Goal: Register for event/course

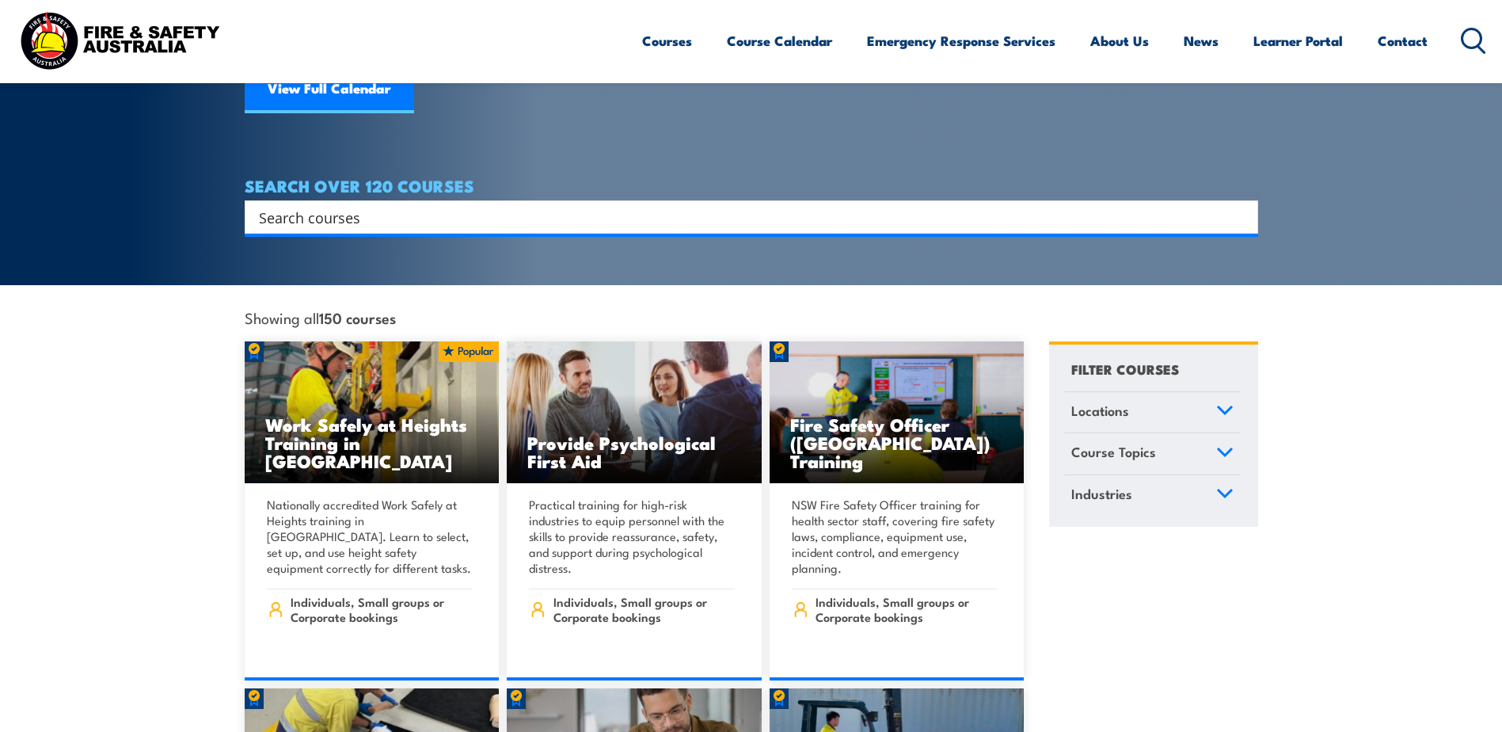
click at [473, 205] on input "Search input" at bounding box center [741, 217] width 964 height 24
type input "fire"
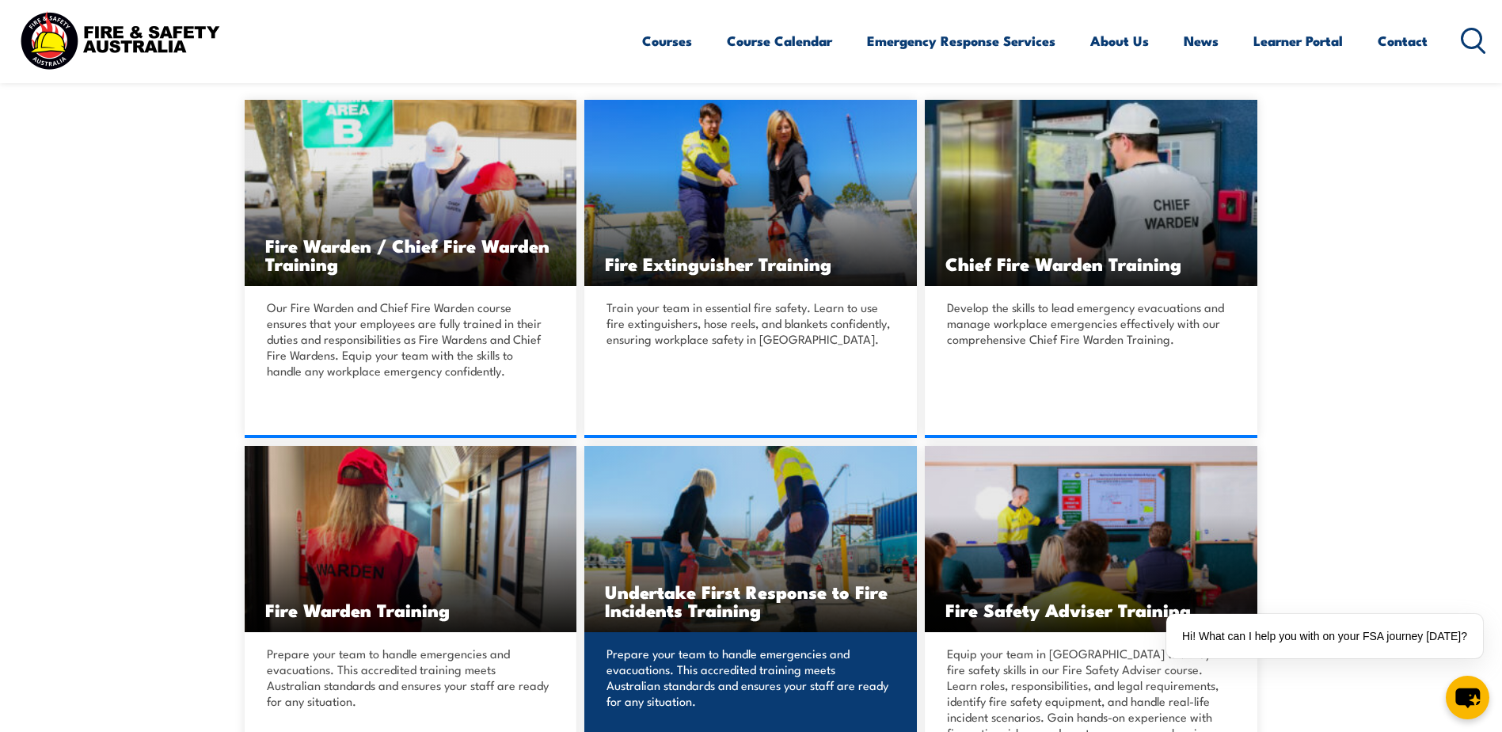
scroll to position [475, 0]
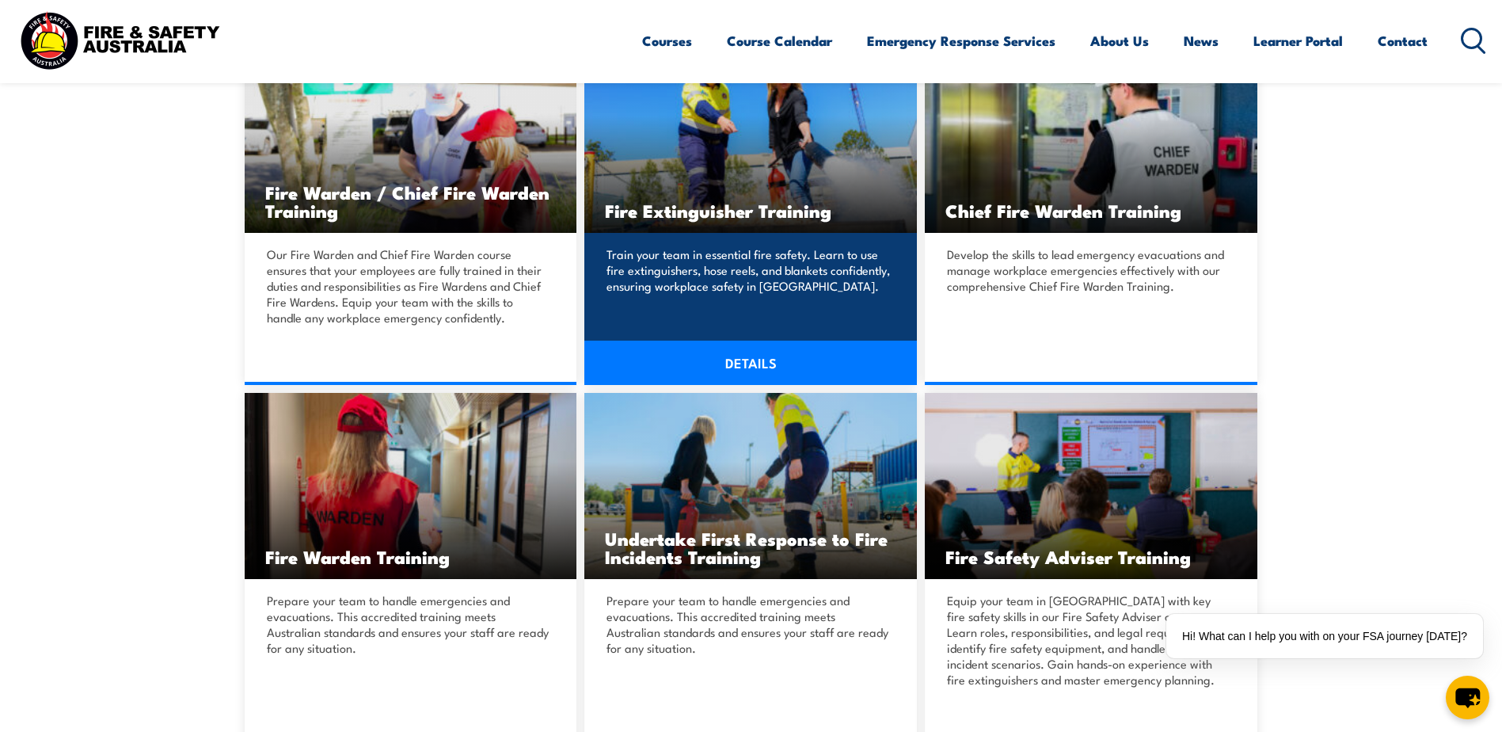
click at [719, 359] on link "DETAILS" at bounding box center [750, 362] width 333 height 44
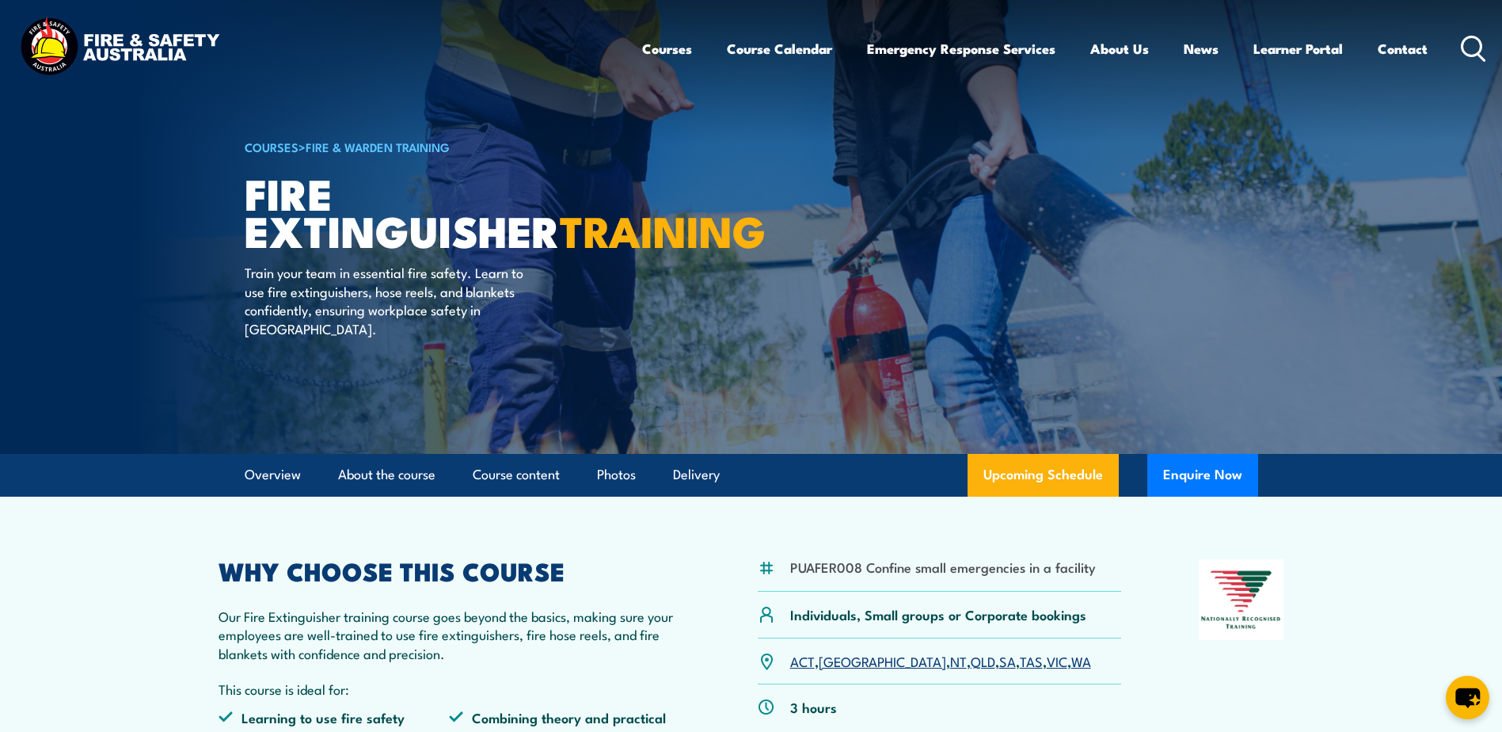
click at [931, 659] on p "ACT , NSW , NT , QLD , SA , TAS , VIC , WA" at bounding box center [940, 661] width 301 height 18
click at [999, 662] on link "SA" at bounding box center [1007, 660] width 17 height 19
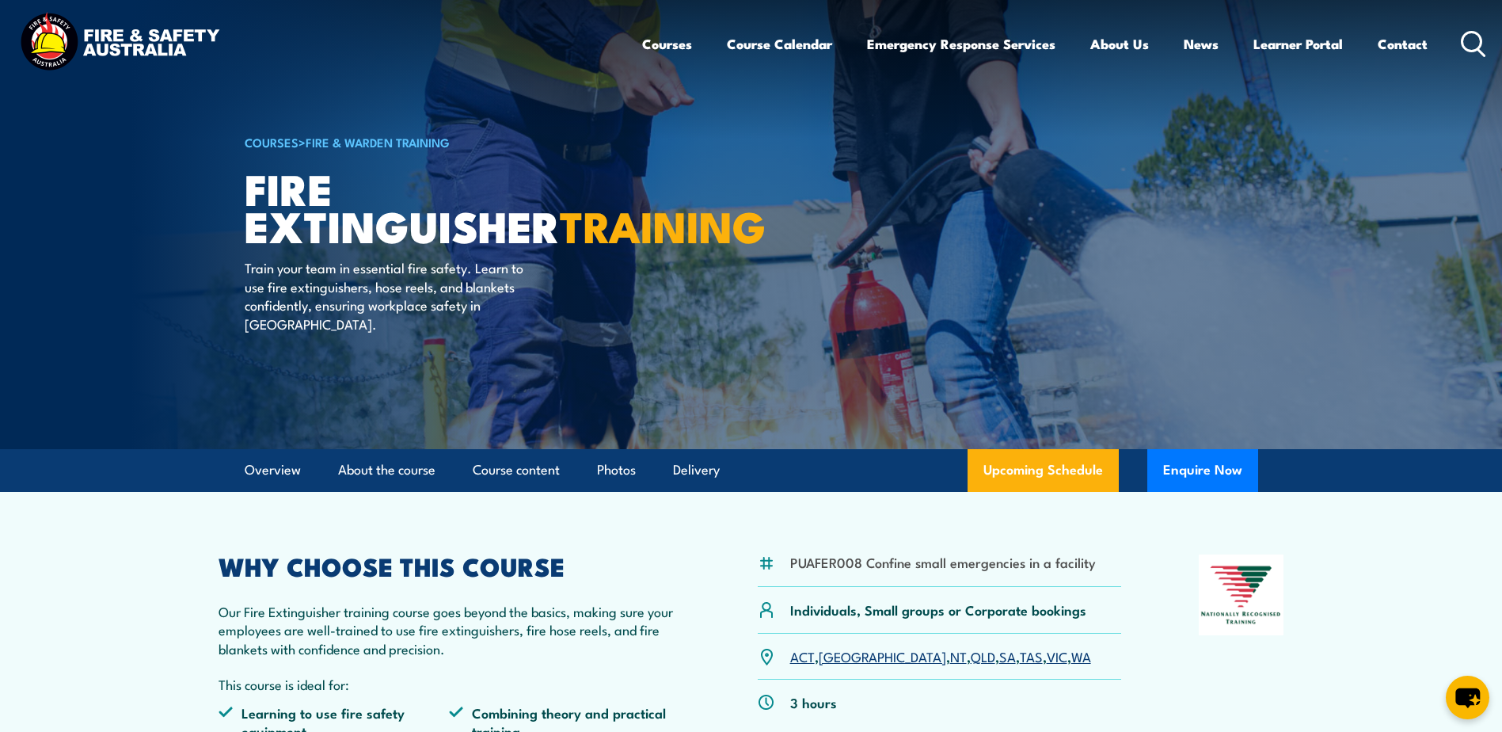
scroll to position [158, 0]
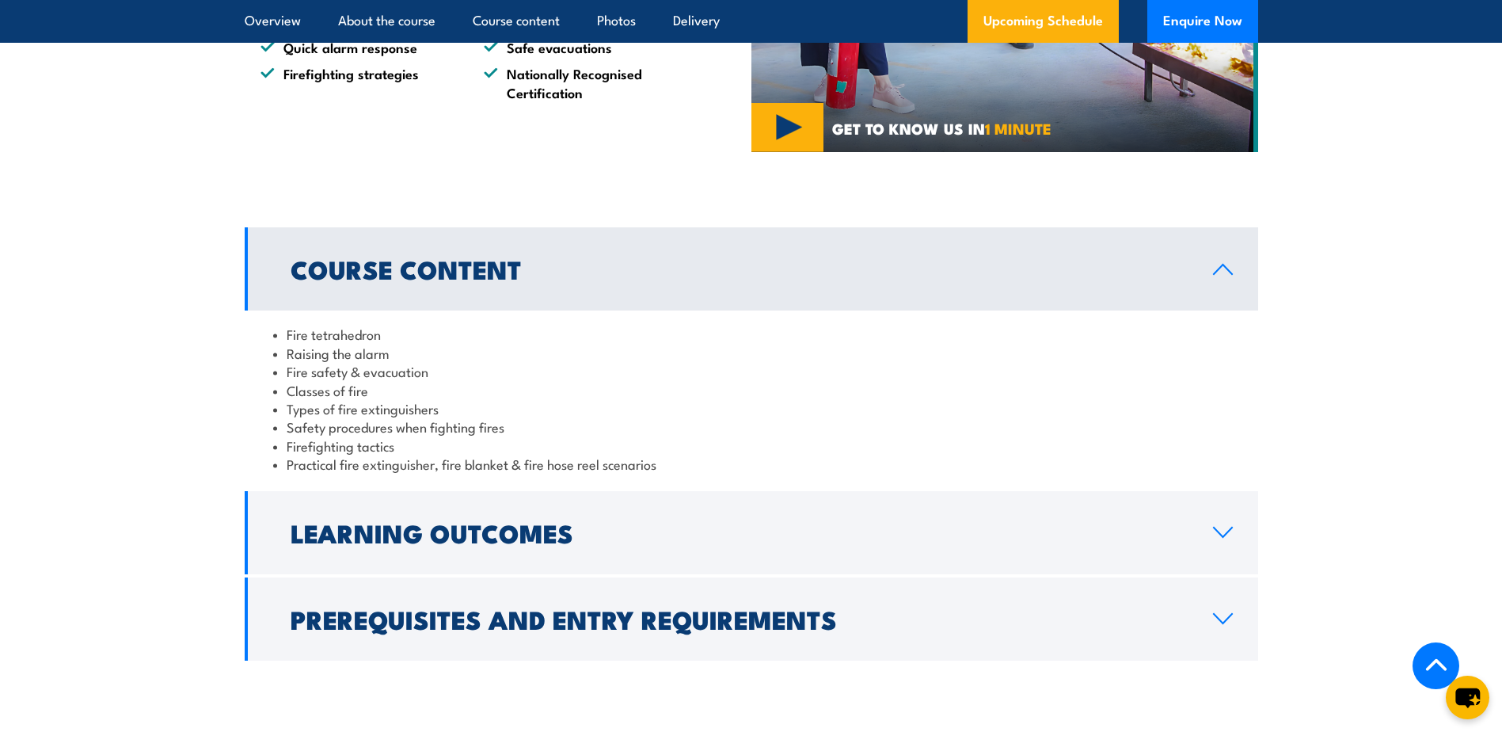
scroll to position [1346, 0]
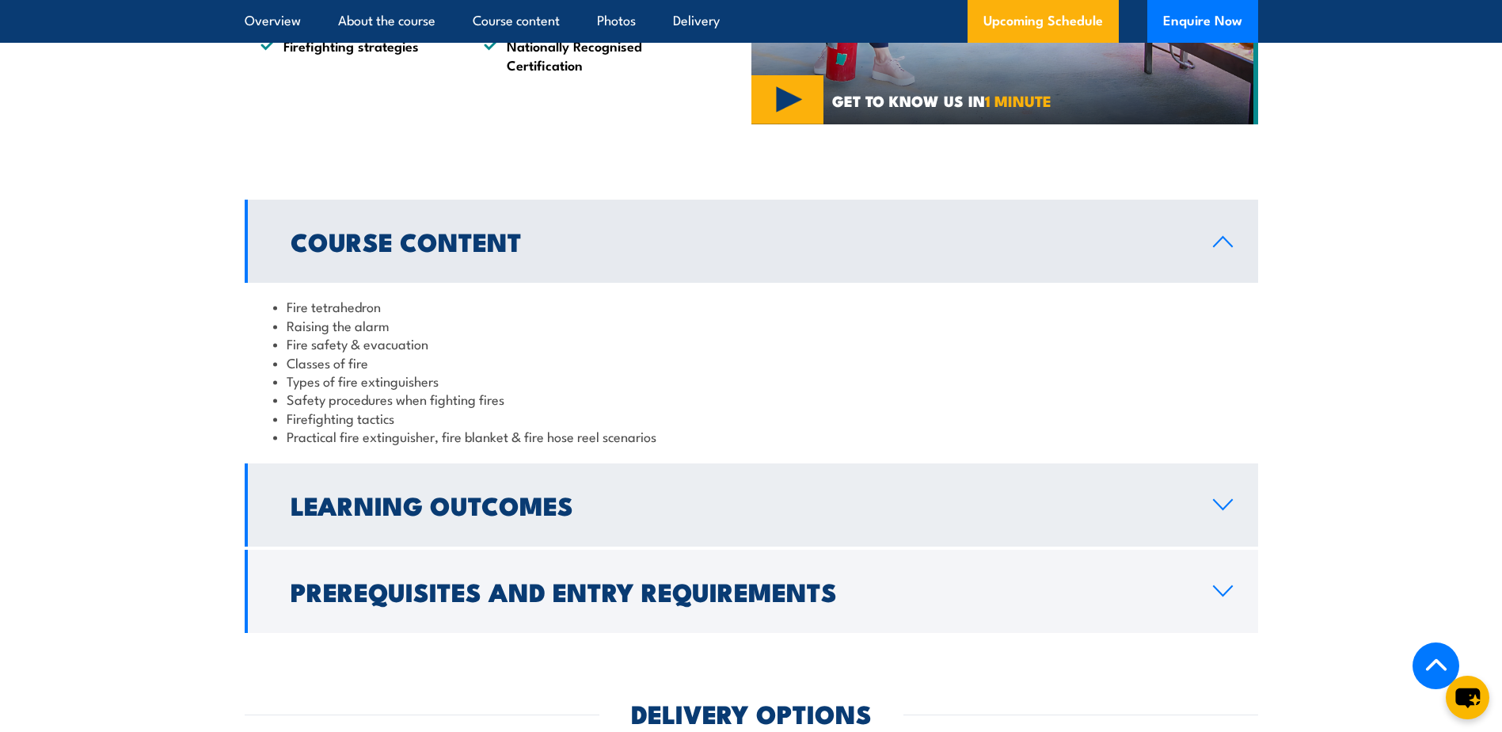
click at [1171, 508] on h2 "Learning Outcomes" at bounding box center [739, 504] width 897 height 22
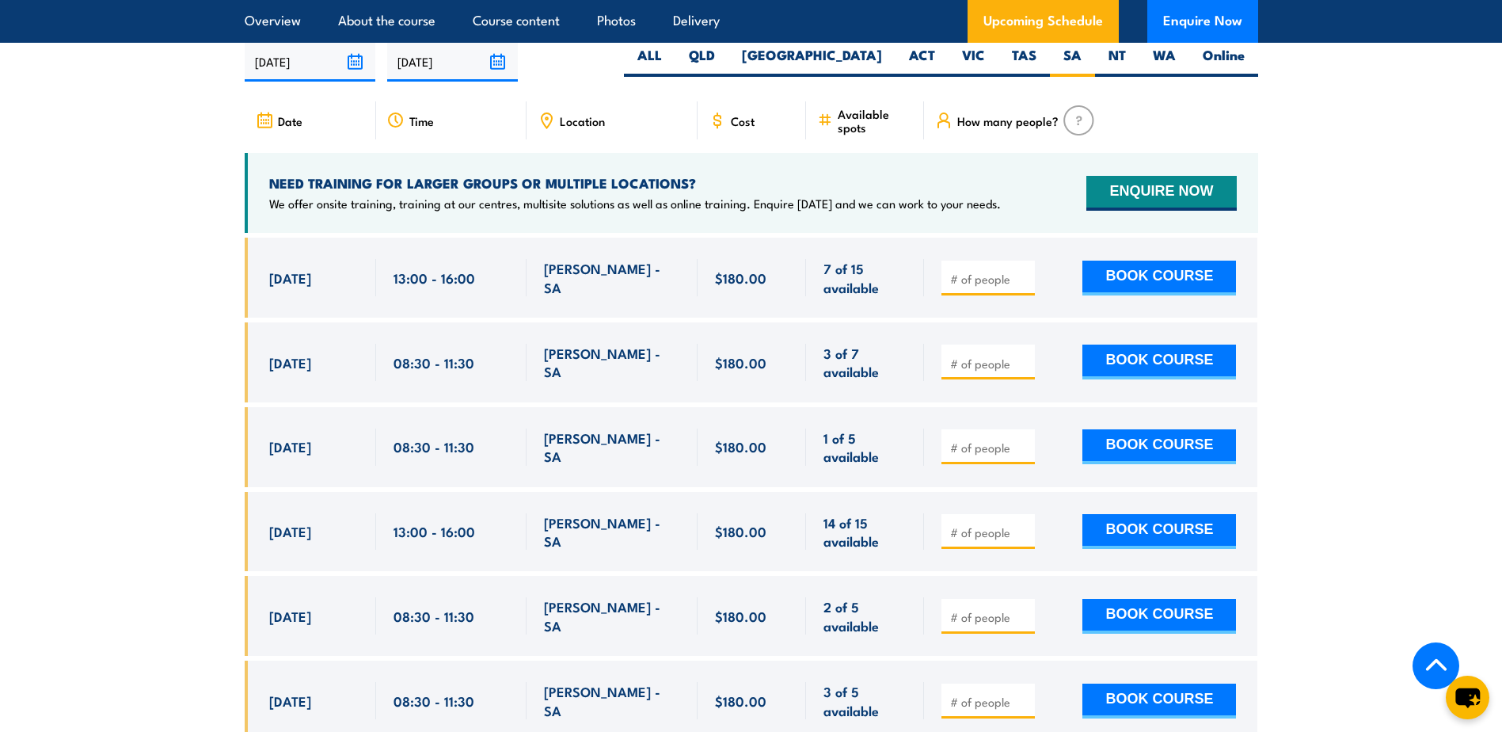
scroll to position [2692, 0]
